Goal: Task Accomplishment & Management: Manage account settings

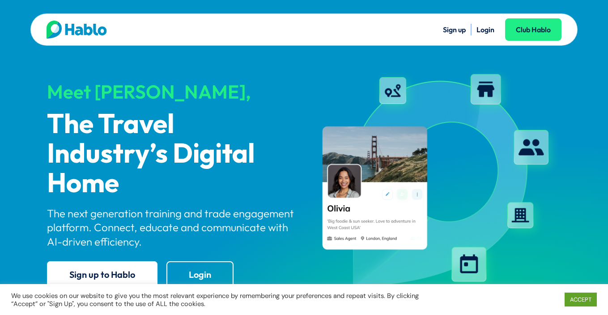
click at [487, 26] on li "Login" at bounding box center [486, 30] width 18 height 12
click at [488, 27] on link "Login" at bounding box center [486, 29] width 18 height 9
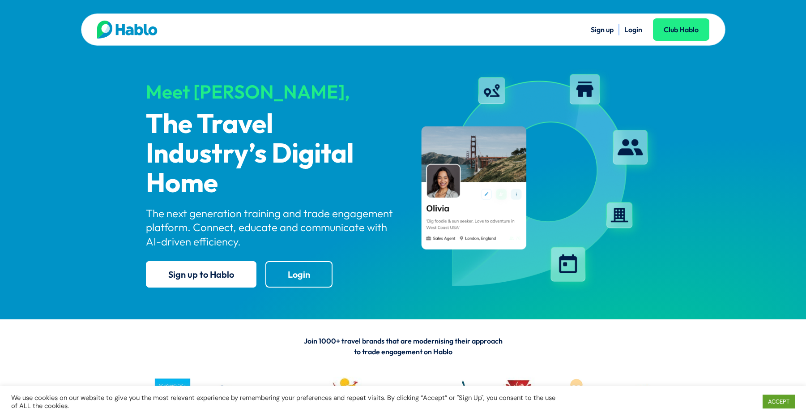
click at [641, 34] on ul "Sign up Login Club Hablo" at bounding box center [556, 30] width 306 height 12
click at [637, 31] on link "Login" at bounding box center [633, 29] width 18 height 9
